Goal: Task Accomplishment & Management: Complete application form

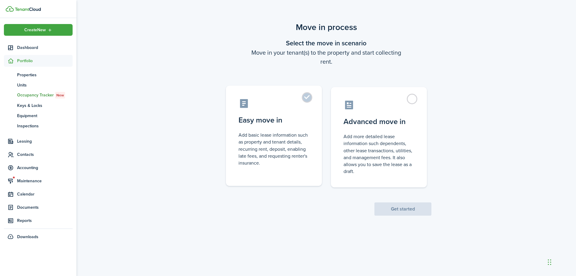
click at [305, 96] on label "Easy move in Add basic lease information such as property and tenant details, r…" at bounding box center [274, 136] width 96 height 100
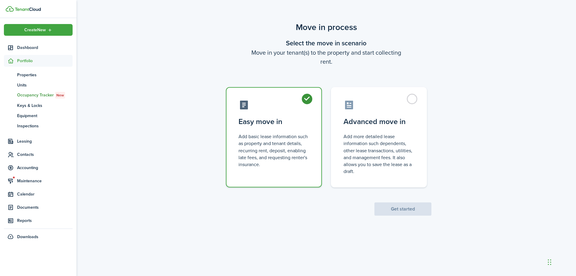
radio input "true"
click at [398, 202] on scenario-actions "Get started" at bounding box center [403, 201] width 57 height 28
click at [420, 204] on button "Get started" at bounding box center [403, 208] width 57 height 13
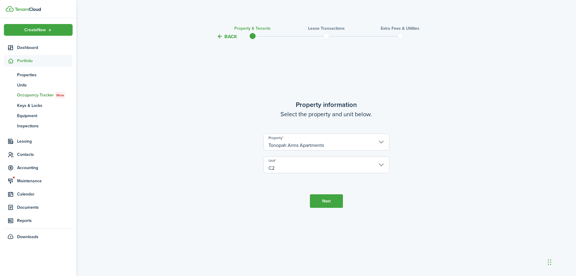
click at [329, 198] on button "Next" at bounding box center [326, 201] width 33 height 14
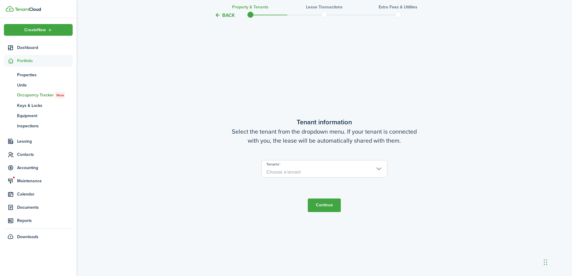
scroll to position [236, 0]
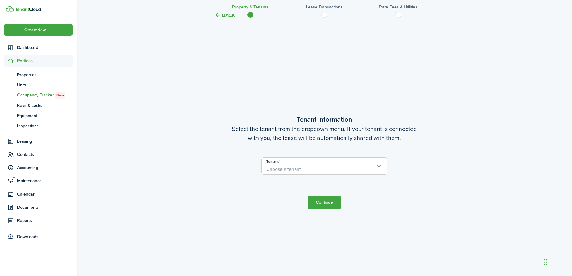
click at [288, 170] on span "Choose a tenant" at bounding box center [283, 169] width 35 height 7
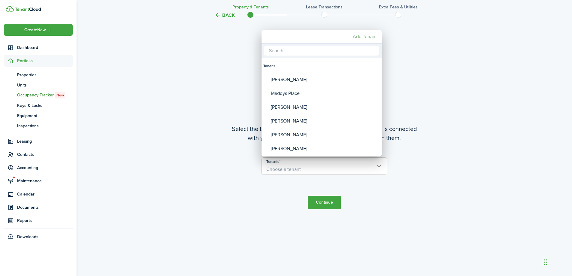
click at [359, 36] on mbsc-button "Add Tenant" at bounding box center [364, 36] width 29 height 11
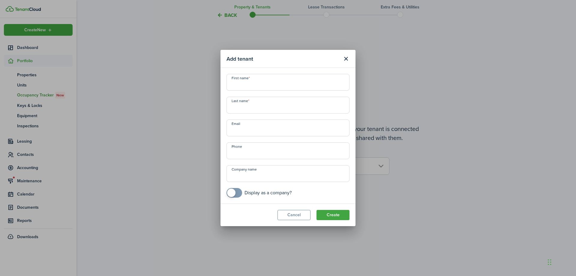
click at [287, 86] on input "First name" at bounding box center [288, 82] width 123 height 17
type input "[PERSON_NAME]"
drag, startPoint x: 323, startPoint y: 187, endPoint x: 332, endPoint y: 203, distance: 18.9
click at [323, 188] on div "First name [PERSON_NAME] Last name [PERSON_NAME] Email Phone Company name Displ…" at bounding box center [288, 136] width 129 height 124
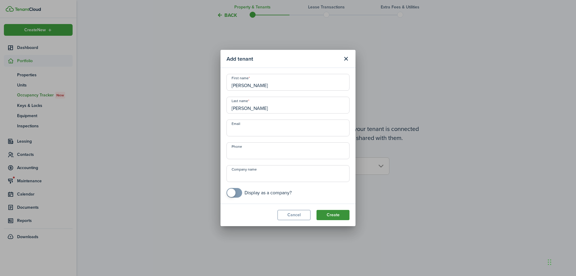
click at [337, 213] on button "Create" at bounding box center [333, 215] width 33 height 10
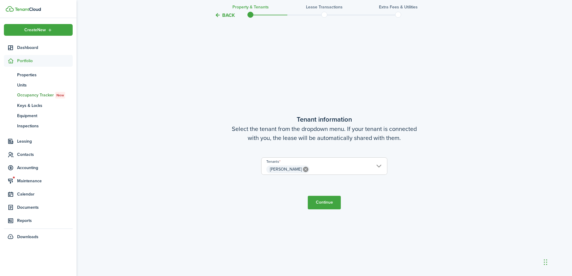
click at [332, 200] on button "Continue" at bounding box center [324, 203] width 33 height 14
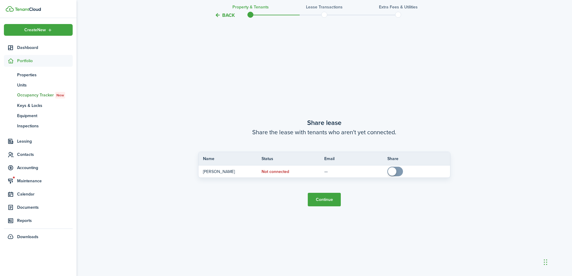
scroll to position [511, 0]
drag, startPoint x: 398, startPoint y: 170, endPoint x: 406, endPoint y: 183, distance: 15.9
click at [398, 172] on span at bounding box center [395, 171] width 6 height 10
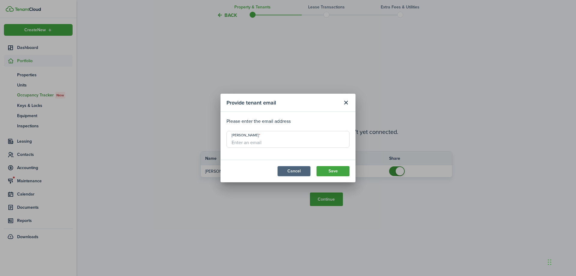
click at [300, 176] on button "Cancel" at bounding box center [294, 171] width 33 height 10
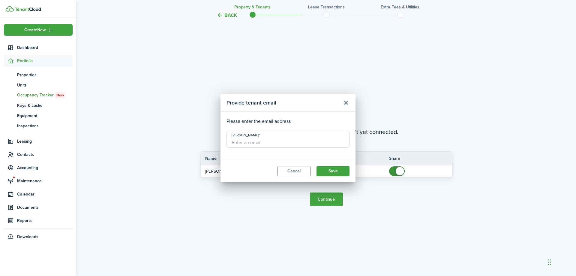
checkbox input "false"
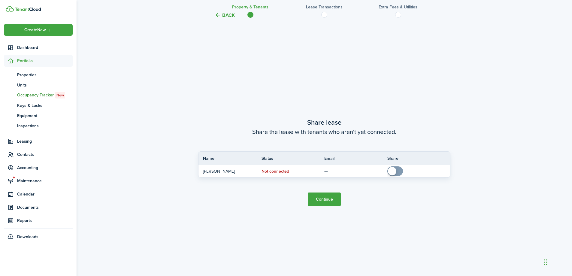
click at [332, 199] on button "Continue" at bounding box center [324, 199] width 33 height 14
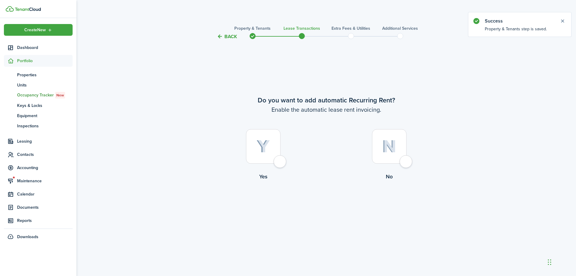
click at [281, 163] on div at bounding box center [263, 146] width 35 height 35
radio input "true"
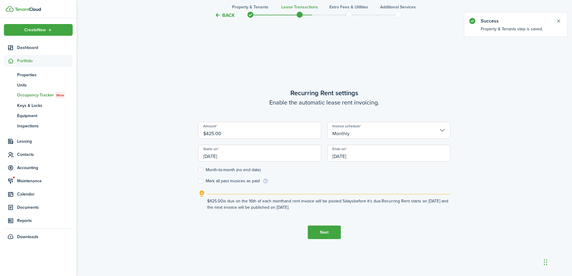
scroll to position [236, 0]
click at [273, 148] on input "[DATE]" at bounding box center [259, 151] width 123 height 17
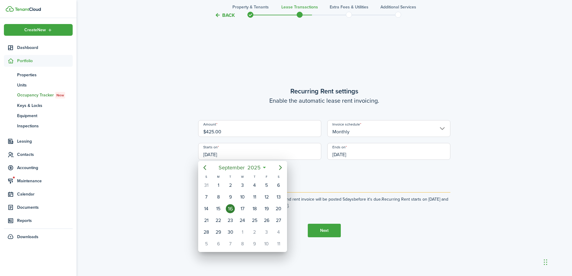
click at [367, 169] on div at bounding box center [286, 138] width 668 height 372
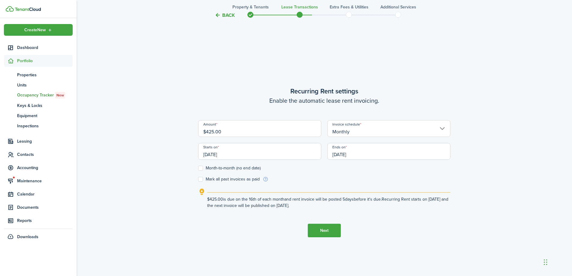
click at [200, 168] on label "Month-to-month (no end date)" at bounding box center [229, 168] width 62 height 5
click at [198, 168] on input "Month-to-month (no end date)" at bounding box center [198, 168] width 0 height 0
checkbox input "true"
click at [201, 180] on label "Mark all past invoices as paid" at bounding box center [229, 179] width 62 height 5
click at [198, 179] on input "Mark all past invoices as paid" at bounding box center [198, 179] width 0 height 0
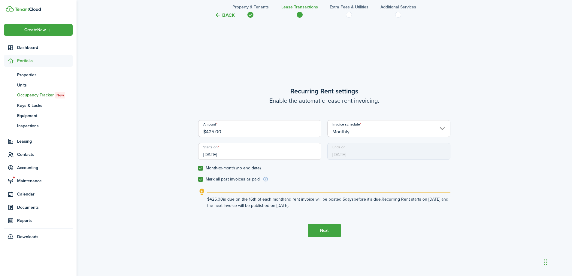
checkbox input "true"
click at [303, 128] on input "$425.00" at bounding box center [259, 128] width 123 height 17
drag, startPoint x: 299, startPoint y: 132, endPoint x: 108, endPoint y: 149, distance: 191.6
click at [108, 149] on div "Back Property & Tenants Lease Transactions Extra fees & Utilities Additional Se…" at bounding box center [324, 42] width 495 height 514
type input "$385.00"
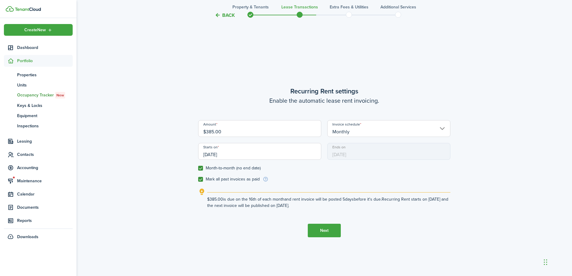
click at [322, 227] on button "Next" at bounding box center [324, 231] width 33 height 14
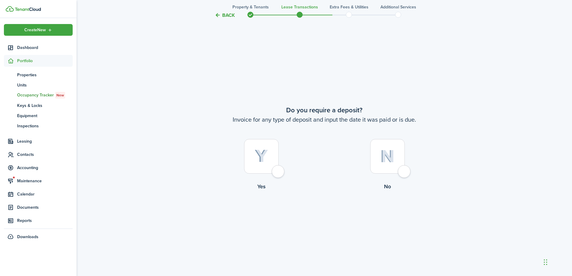
scroll to position [511, 0]
click at [278, 171] on div at bounding box center [261, 154] width 35 height 35
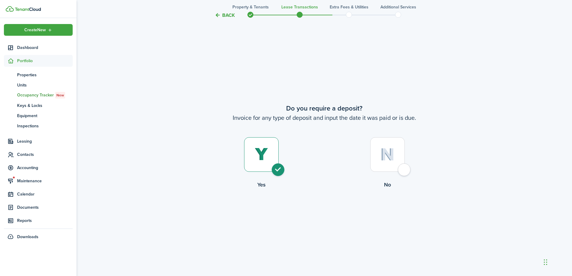
radio input "true"
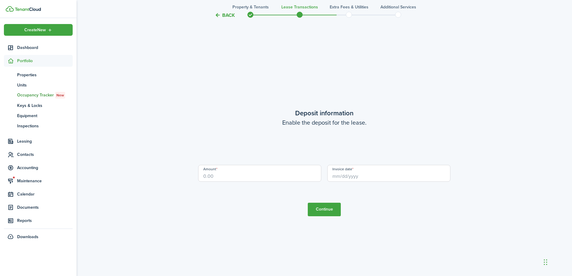
scroll to position [787, 0]
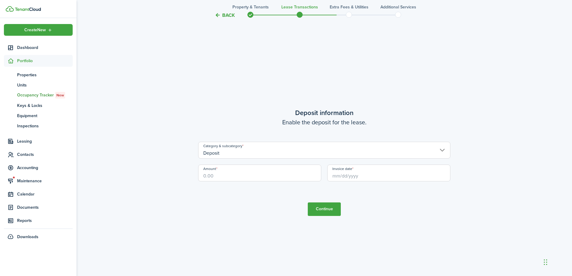
click at [368, 173] on input "Invoice date" at bounding box center [388, 172] width 123 height 17
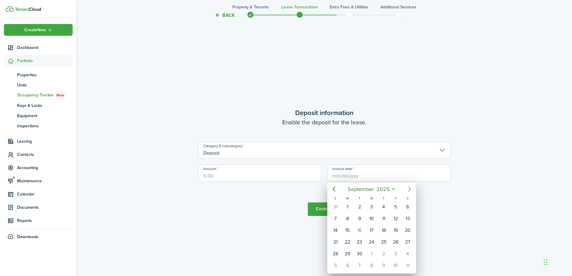
click at [411, 190] on icon "Next page" at bounding box center [409, 188] width 7 height 7
click at [371, 208] on div "1" at bounding box center [371, 206] width 9 height 9
type input "[DATE]"
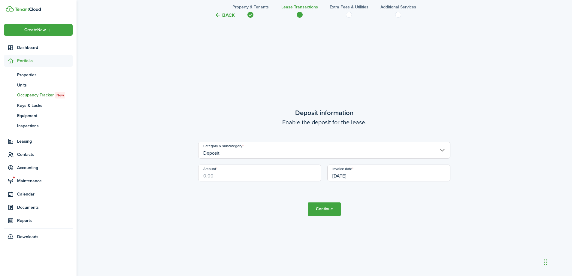
click at [244, 183] on div "Amount" at bounding box center [259, 175] width 129 height 23
click at [239, 176] on input "Amount" at bounding box center [259, 172] width 123 height 17
type input "$385.00"
drag, startPoint x: 259, startPoint y: 229, endPoint x: 290, endPoint y: 229, distance: 30.6
click at [259, 230] on tc-wizard-step "Deposit information Enable the deposit for the lease. Category & subcategory De…" at bounding box center [324, 162] width 252 height 276
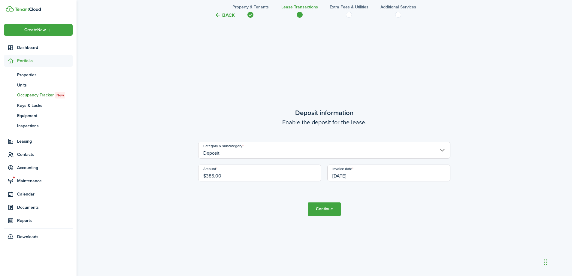
click at [330, 209] on button "Continue" at bounding box center [324, 209] width 33 height 14
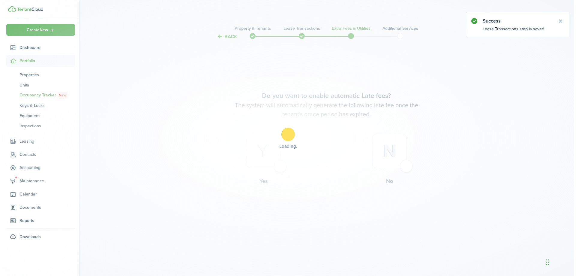
scroll to position [0, 0]
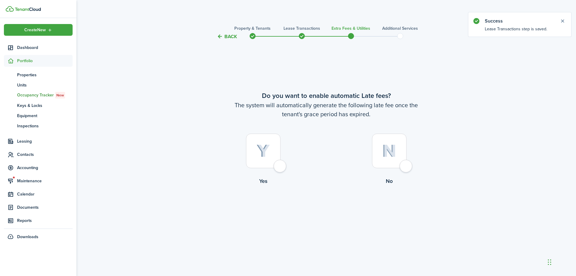
click at [407, 164] on div at bounding box center [389, 151] width 35 height 35
radio input "true"
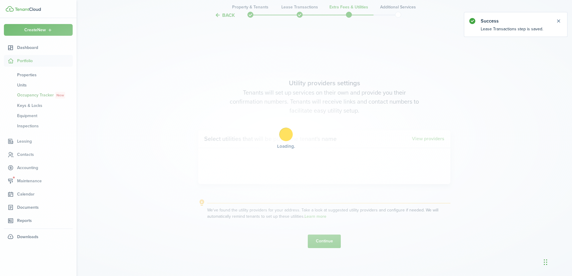
scroll to position [236, 0]
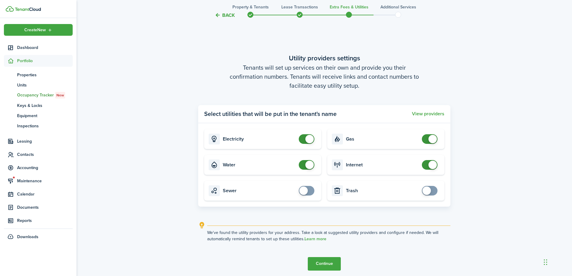
drag, startPoint x: 323, startPoint y: 258, endPoint x: 321, endPoint y: 251, distance: 7.2
click at [323, 258] on button "Continue" at bounding box center [324, 264] width 33 height 14
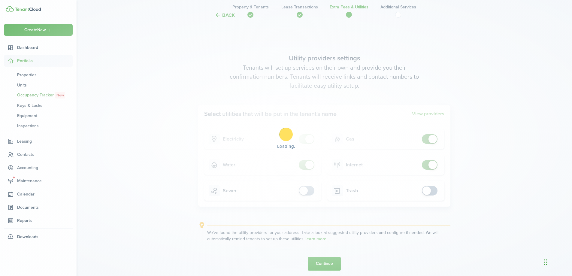
scroll to position [0, 0]
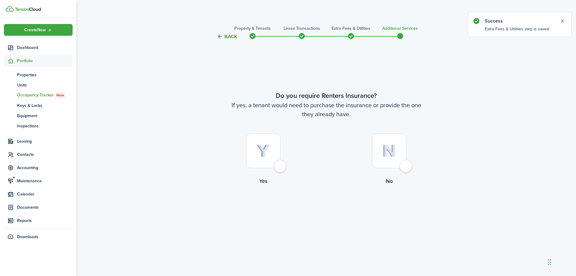
drag, startPoint x: 405, startPoint y: 166, endPoint x: 397, endPoint y: 169, distance: 9.0
click at [405, 166] on div at bounding box center [389, 151] width 35 height 35
radio input "true"
click at [318, 207] on button "Complete move in" at bounding box center [326, 210] width 44 height 14
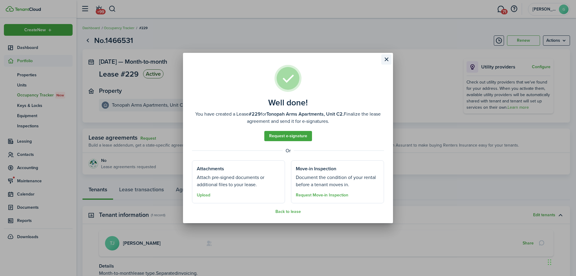
click at [388, 59] on button "Close modal" at bounding box center [386, 59] width 10 height 10
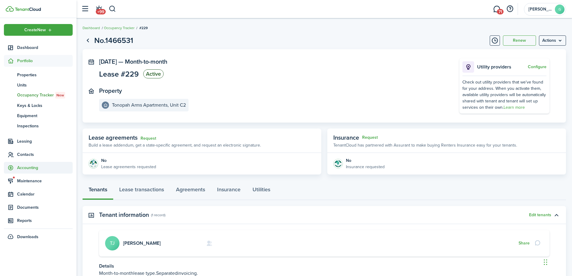
click at [30, 167] on span "Accounting" at bounding box center [45, 167] width 56 height 6
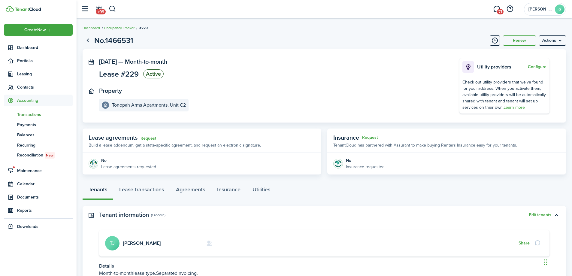
click at [27, 114] on span "Transactions" at bounding box center [45, 114] width 56 height 6
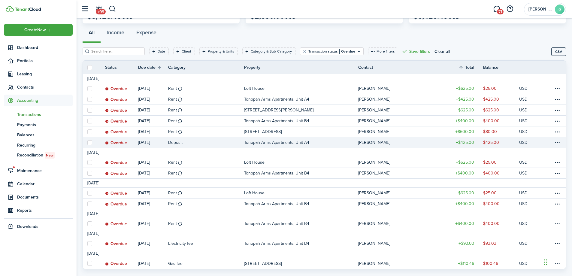
scroll to position [62, 0]
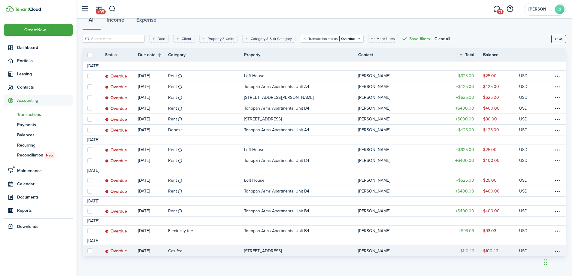
click at [377, 252] on table-profile-info-text "[PERSON_NAME]" at bounding box center [374, 250] width 32 height 5
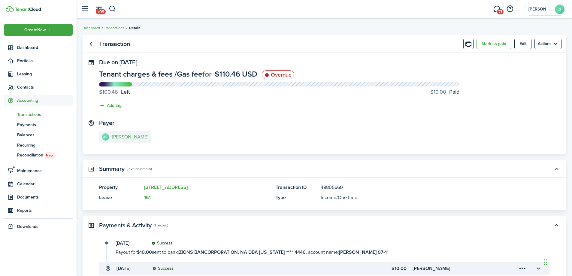
click at [136, 133] on link "AC [PERSON_NAME]" at bounding box center [125, 137] width 52 height 13
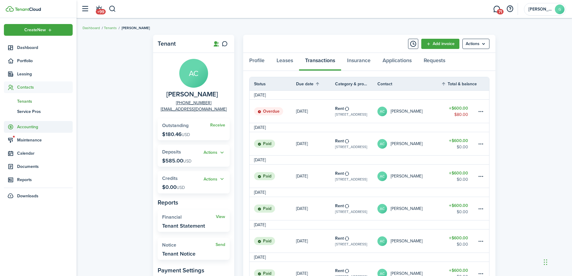
click at [37, 125] on span "Accounting" at bounding box center [45, 127] width 56 height 6
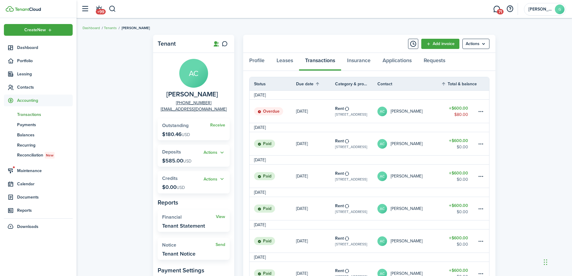
click at [32, 114] on span "Transactions" at bounding box center [45, 114] width 56 height 6
